Goal: Find specific page/section: Find specific page/section

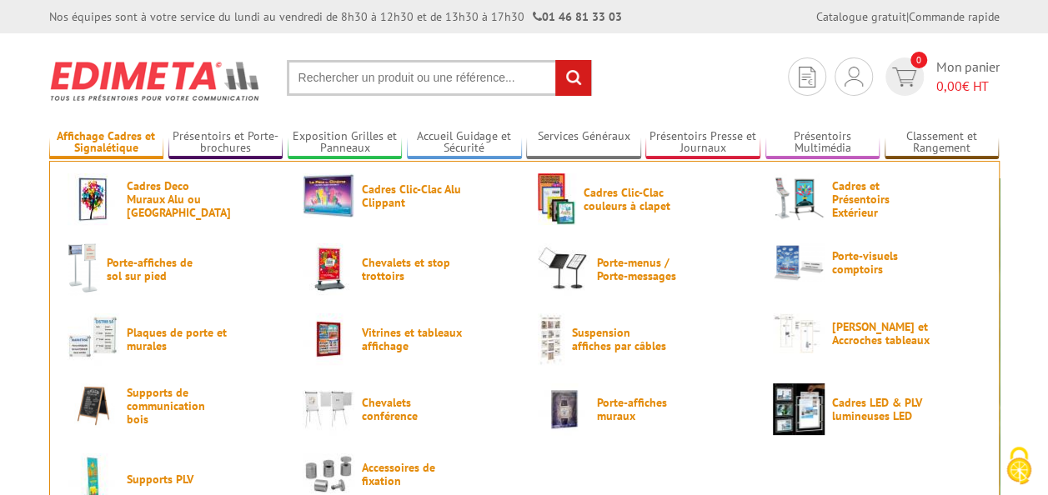
click at [131, 137] on link "Affichage Cadres et Signalétique" at bounding box center [106, 143] width 115 height 28
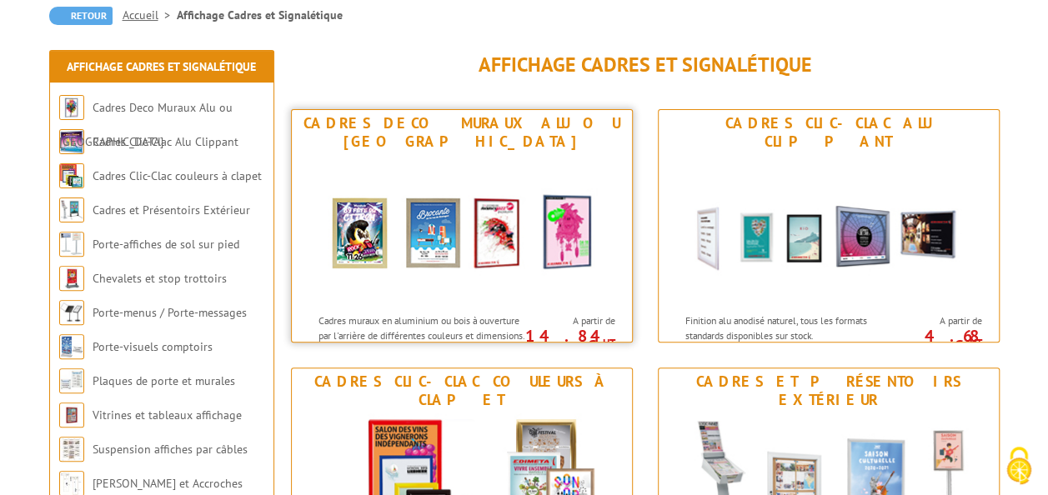
scroll to position [167, 0]
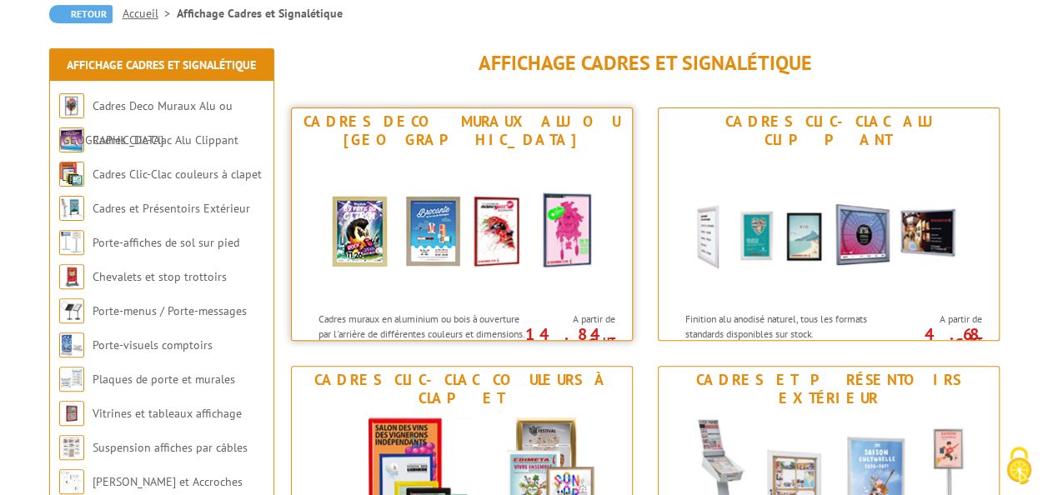
click at [472, 247] on img at bounding box center [462, 228] width 308 height 150
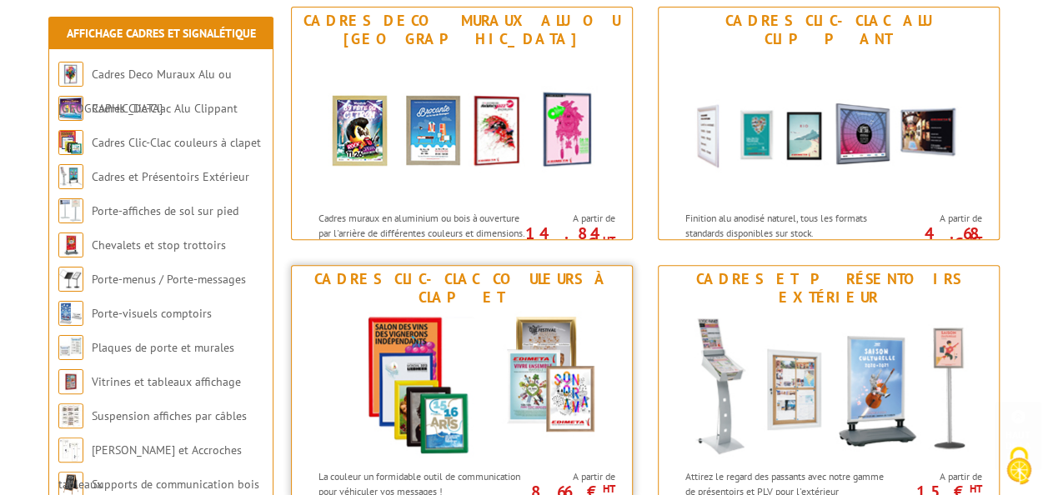
scroll to position [417, 0]
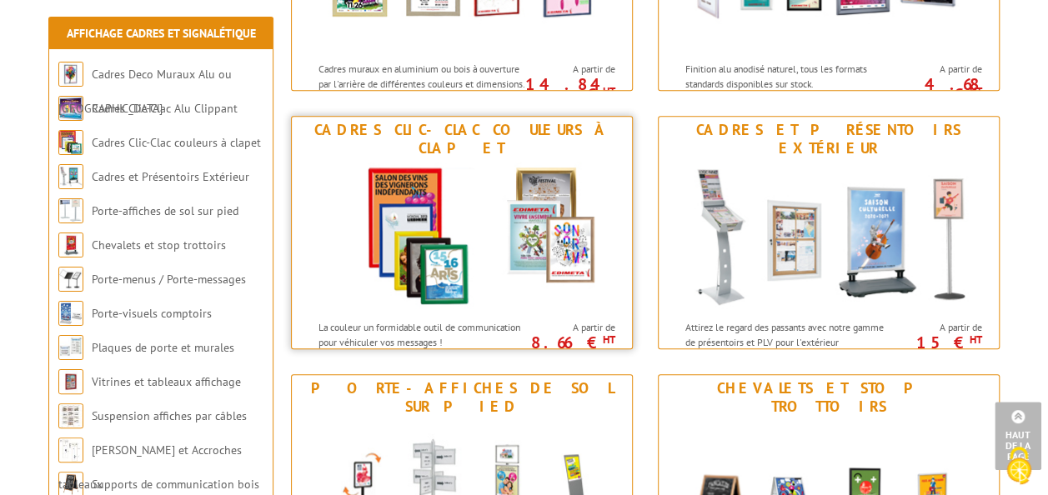
click at [417, 162] on img at bounding box center [462, 237] width 308 height 150
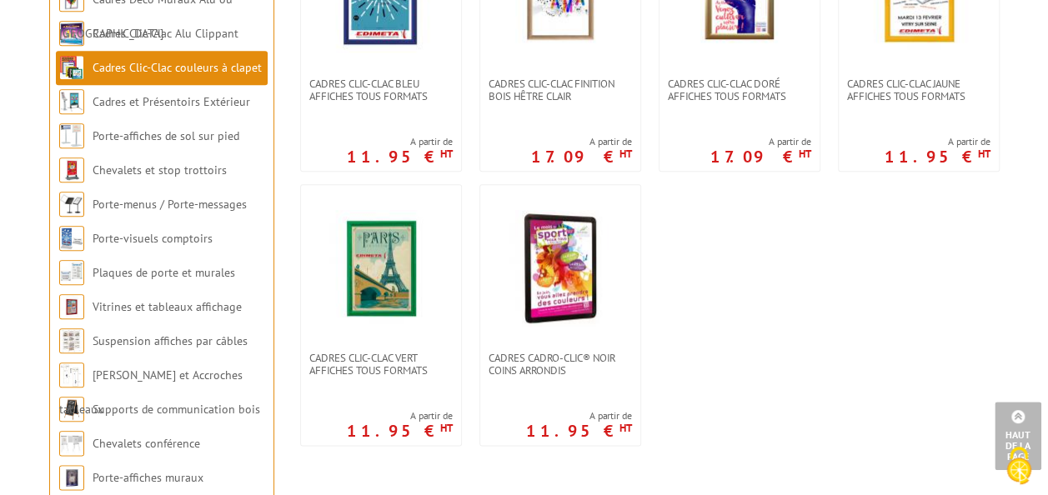
scroll to position [750, 0]
